Goal: Information Seeking & Learning: Learn about a topic

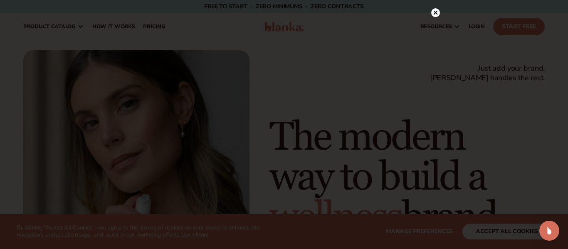
click at [435, 12] on icon at bounding box center [435, 13] width 4 height 4
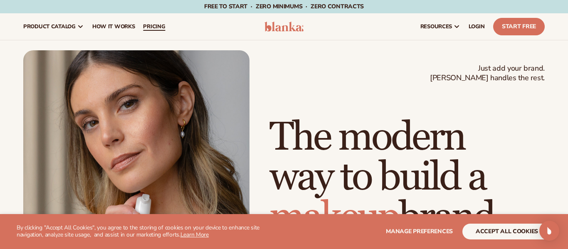
click at [158, 27] on span "pricing" at bounding box center [154, 26] width 22 height 7
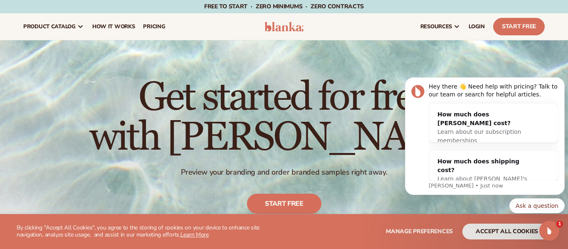
click at [552, 25] on header "Cart product catalog The Lab by [PERSON_NAME]" at bounding box center [284, 26] width 568 height 27
click at [388, 17] on div "resources connect your store" at bounding box center [430, 26] width 237 height 27
click at [485, 165] on div "How much does shipping cost?" at bounding box center [485, 165] width 96 height 17
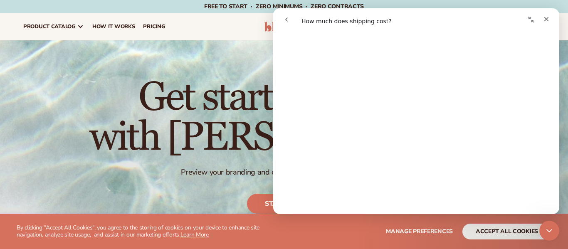
scroll to position [116, 0]
click at [549, 21] on icon "Close" at bounding box center [546, 19] width 7 height 7
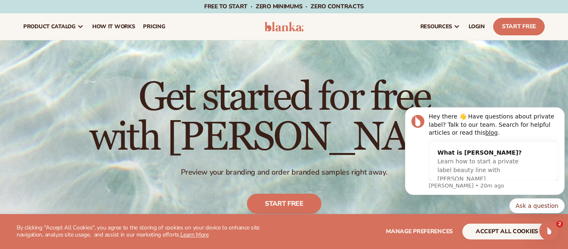
scroll to position [0, 0]
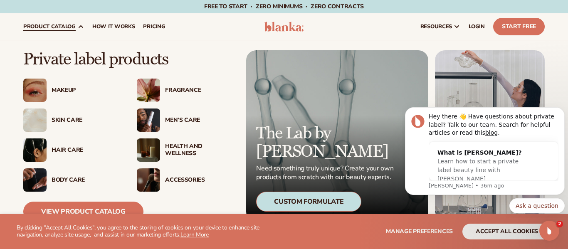
click at [90, 119] on div "Skin Care" at bounding box center [86, 120] width 69 height 7
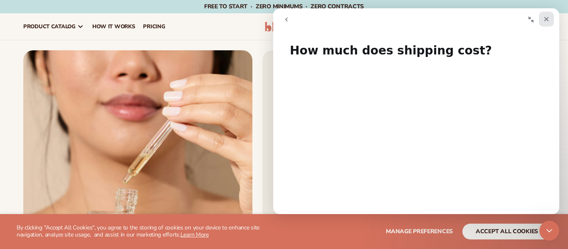
click at [546, 17] on icon "Close" at bounding box center [546, 19] width 7 height 7
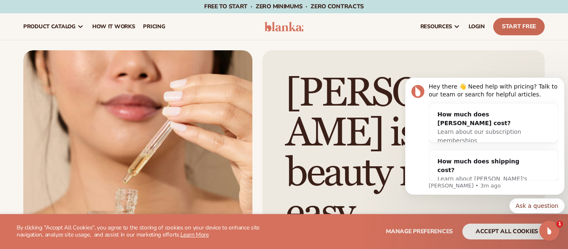
click at [502, 22] on link "Start Free" at bounding box center [519, 26] width 52 height 17
click at [107, 30] on link "How It Works" at bounding box center [113, 26] width 51 height 27
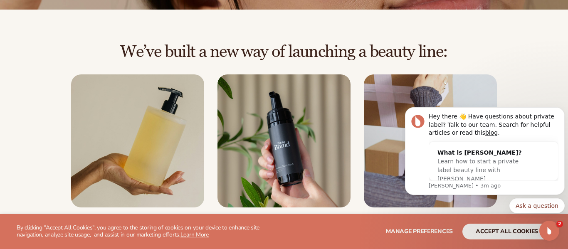
scroll to position [167, 0]
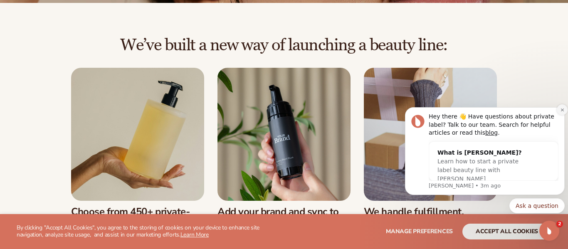
click at [556, 110] on button "Dismiss notification" at bounding box center [561, 109] width 11 height 11
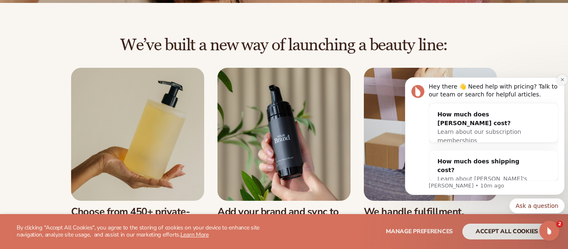
click at [558, 79] on button "Dismiss notification" at bounding box center [561, 79] width 11 height 11
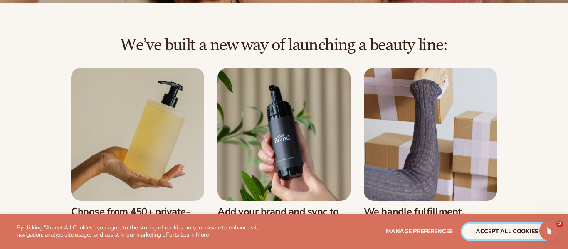
click at [488, 231] on button "accept all cookies" at bounding box center [506, 232] width 89 height 16
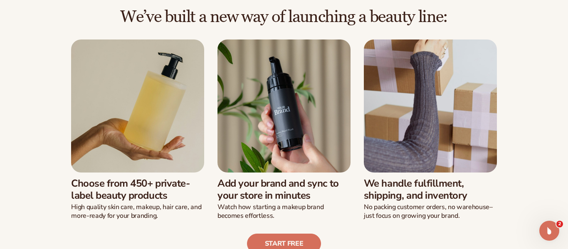
scroll to position [240, 0]
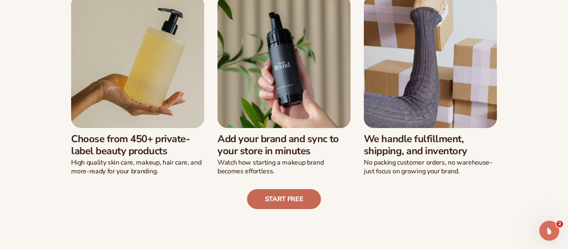
click at [275, 202] on link "Start free" at bounding box center [284, 199] width 74 height 20
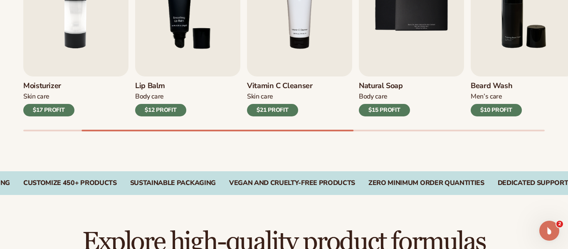
scroll to position [369, 0]
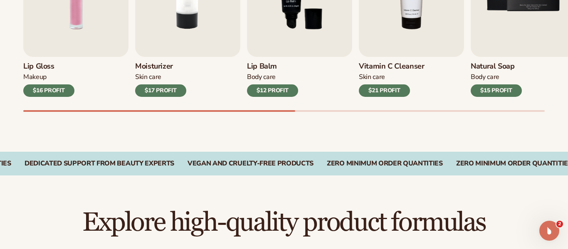
click at [61, 88] on div "$16 PROFIT" at bounding box center [48, 90] width 51 height 12
click at [49, 92] on div "$16 PROFIT" at bounding box center [48, 90] width 51 height 12
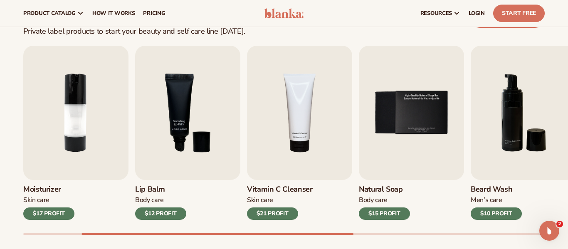
scroll to position [246, 0]
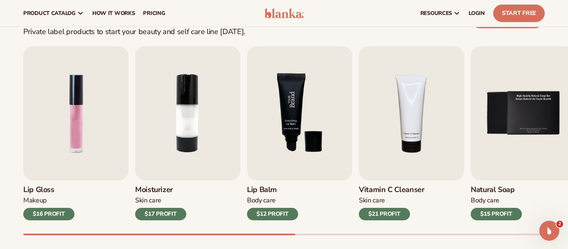
click at [306, 104] on img "3 / 9" at bounding box center [299, 113] width 105 height 134
